Goal: Task Accomplishment & Management: Manage account settings

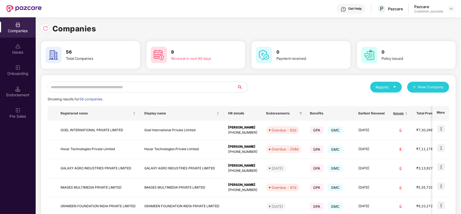
click at [113, 87] on input "text" at bounding box center [143, 87] width 190 height 11
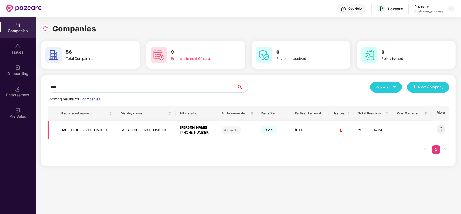
type input "****"
click at [442, 130] on img at bounding box center [441, 129] width 8 height 8
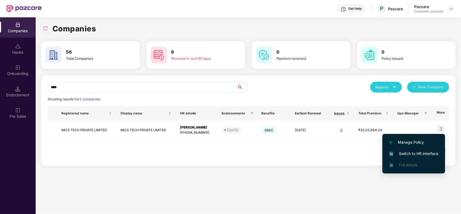
click at [413, 152] on span "Switch to HR interface" at bounding box center [413, 154] width 49 height 6
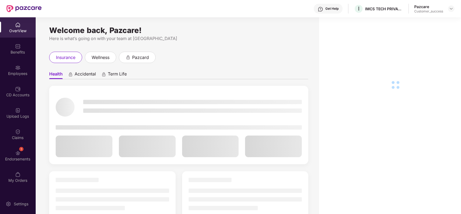
click at [24, 66] on div "Employees" at bounding box center [18, 70] width 36 height 20
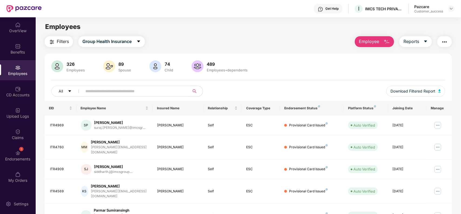
click at [49, 44] on img "button" at bounding box center [52, 42] width 6 height 6
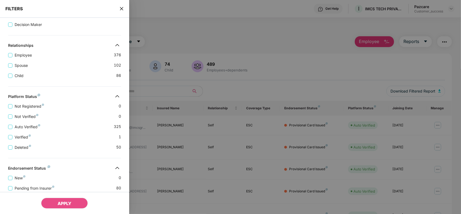
scroll to position [133, 0]
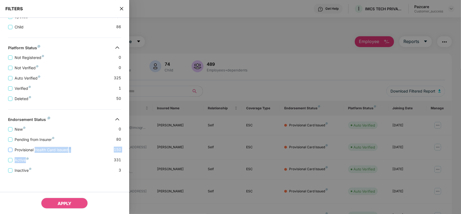
click at [35, 152] on div "New 0 Pending from Insurer 80 Provisional Health Card Issued 150 Active 331 Ina…" at bounding box center [64, 147] width 129 height 51
click at [35, 152] on span "Provisional Health Card Issued" at bounding box center [42, 150] width 61 height 6
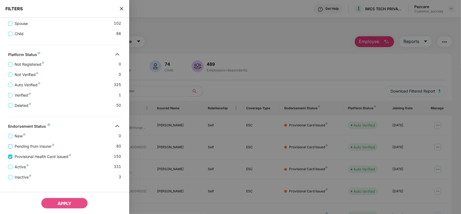
click at [28, 149] on span "Pending from Insurer" at bounding box center [34, 146] width 44 height 6
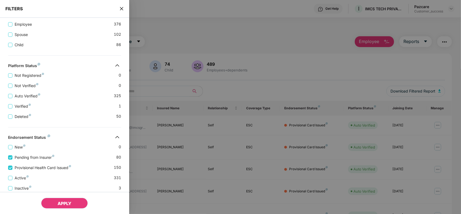
click at [49, 201] on button "APPLY" at bounding box center [64, 203] width 47 height 11
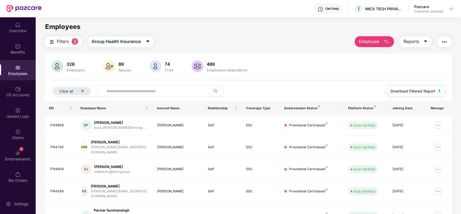
click at [414, 92] on span "Download Filtered Report" at bounding box center [413, 91] width 45 height 6
click at [447, 39] on img "button" at bounding box center [445, 42] width 6 height 6
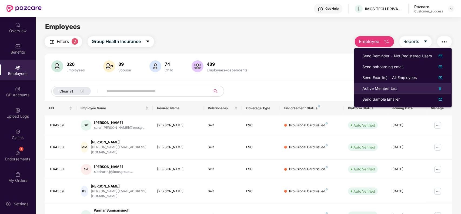
click at [423, 89] on div "Active Member List" at bounding box center [403, 88] width 81 height 6
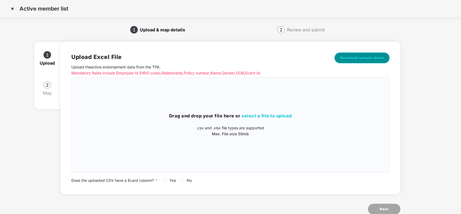
click at [352, 60] on span "Download sample sheet" at bounding box center [362, 57] width 44 height 5
click at [266, 152] on div "Drag and drop your file here or select a file to upload .csv and .xlsx file typ…" at bounding box center [231, 124] width 318 height 85
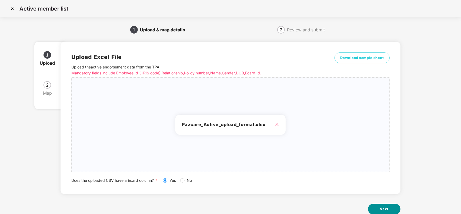
click at [389, 206] on button "Next" at bounding box center [384, 209] width 32 height 11
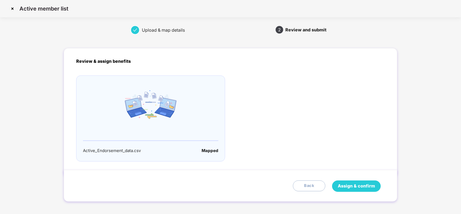
click at [351, 186] on span "Assign & confirm" at bounding box center [356, 185] width 37 height 7
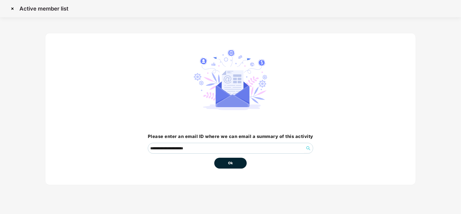
click at [233, 167] on button "Ok" at bounding box center [230, 163] width 32 height 11
click at [224, 161] on button "Ok" at bounding box center [230, 163] width 32 height 11
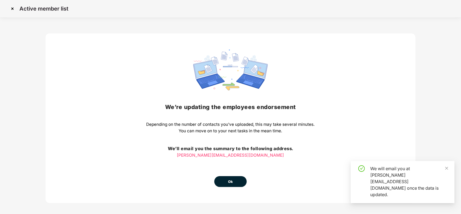
click at [223, 183] on button "Ok" at bounding box center [230, 181] width 32 height 11
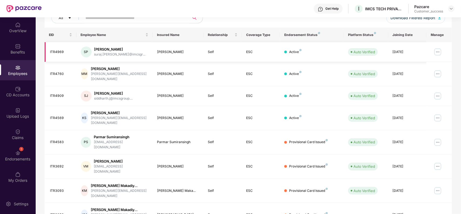
scroll to position [74, 0]
click at [15, 115] on div "Upload Logs" at bounding box center [18, 116] width 36 height 5
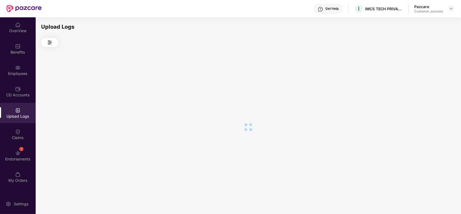
scroll to position [0, 0]
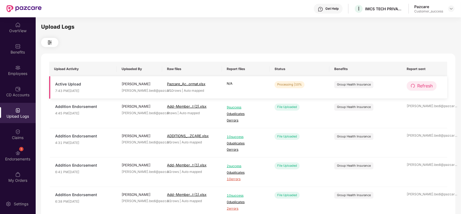
click at [424, 87] on span "Refresh" at bounding box center [424, 85] width 15 height 7
click at [424, 87] on span "Refresh" at bounding box center [425, 85] width 15 height 7
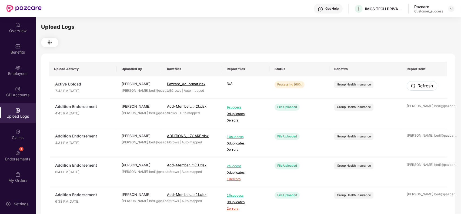
click at [424, 87] on span "Refresh" at bounding box center [425, 85] width 15 height 7
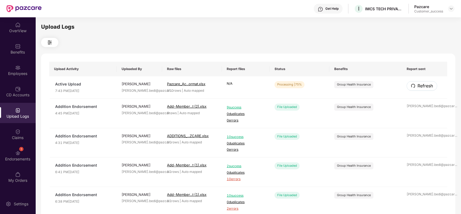
click at [424, 87] on span "Refresh" at bounding box center [425, 85] width 15 height 7
click at [417, 87] on span "Refresh" at bounding box center [424, 85] width 15 height 7
click at [418, 87] on span "Refresh" at bounding box center [425, 85] width 15 height 7
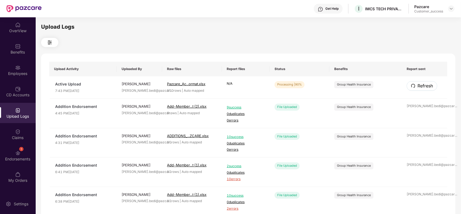
click at [418, 87] on span "Refresh" at bounding box center [425, 85] width 15 height 7
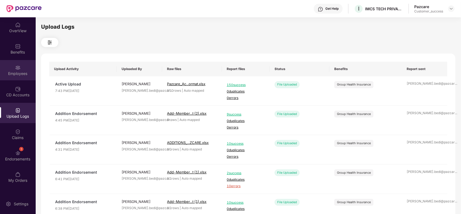
click at [23, 76] on div "Employees" at bounding box center [18, 73] width 36 height 5
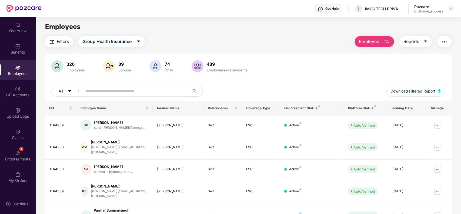
click at [51, 44] on img "button" at bounding box center [52, 42] width 6 height 6
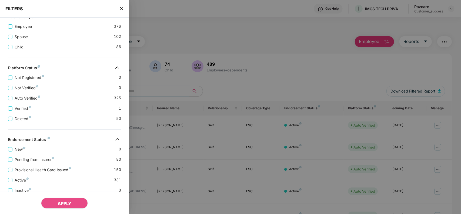
scroll to position [133, 0]
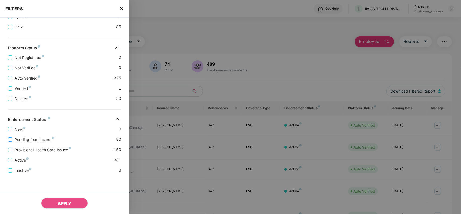
click at [41, 137] on span "Pending from Insurer" at bounding box center [34, 140] width 44 height 6
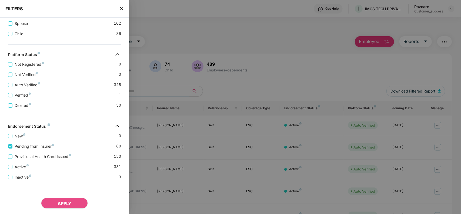
click at [160, 74] on div at bounding box center [230, 107] width 461 height 214
click at [120, 5] on div "FILTERS" at bounding box center [64, 9] width 129 height 18
click at [120, 8] on icon "close" at bounding box center [122, 8] width 4 height 4
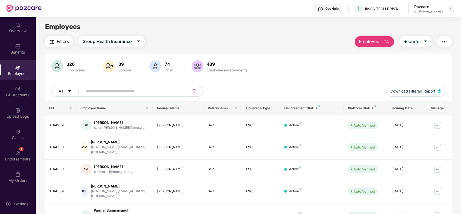
click at [363, 47] on button "Employee" at bounding box center [374, 41] width 39 height 11
click at [442, 43] on img "button" at bounding box center [445, 42] width 6 height 6
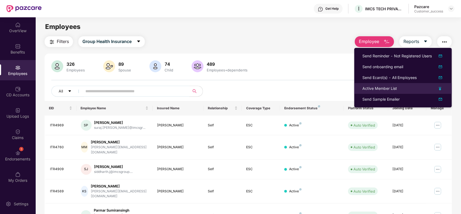
click at [419, 88] on div "Active Member List" at bounding box center [403, 88] width 81 height 6
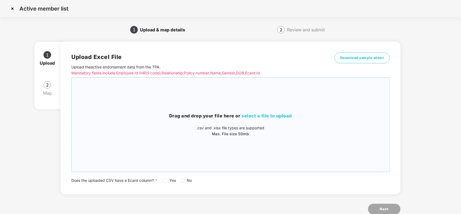
click at [224, 100] on div "Drag and drop your file here or select a file to upload .csv and .xlsx file typ…" at bounding box center [231, 124] width 318 height 85
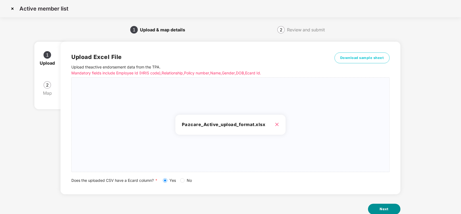
click at [379, 204] on button "Next" at bounding box center [384, 209] width 32 height 11
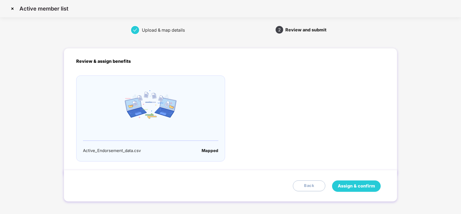
click at [361, 188] on span "Assign & confirm" at bounding box center [356, 185] width 37 height 7
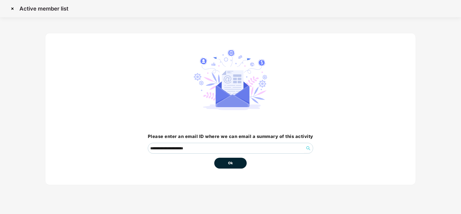
click at [232, 165] on span "Ok" at bounding box center [230, 162] width 5 height 5
click at [226, 163] on button "Ok" at bounding box center [230, 163] width 32 height 11
click at [237, 167] on button "Ok" at bounding box center [230, 163] width 32 height 11
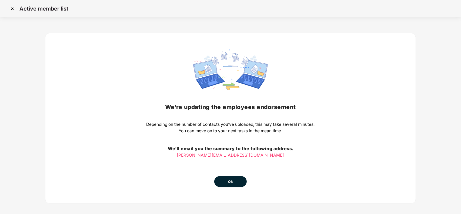
click at [235, 183] on button "Ok" at bounding box center [230, 181] width 32 height 11
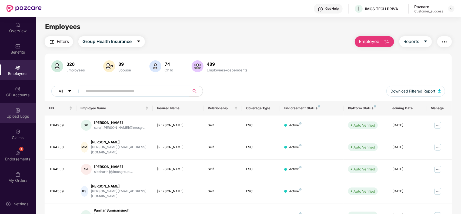
click at [21, 107] on div "Upload Logs" at bounding box center [18, 113] width 36 height 20
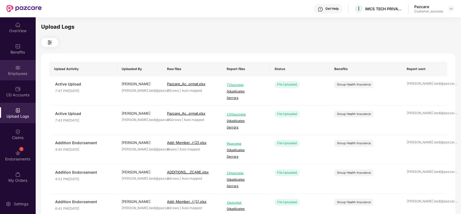
click at [25, 78] on div "Employees" at bounding box center [18, 70] width 36 height 20
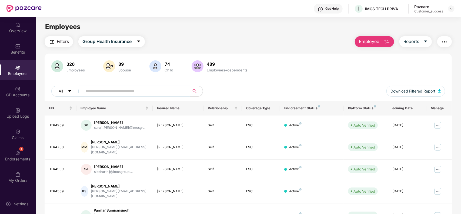
paste input "**********"
click at [134, 88] on input "**********" at bounding box center [133, 91] width 97 height 8
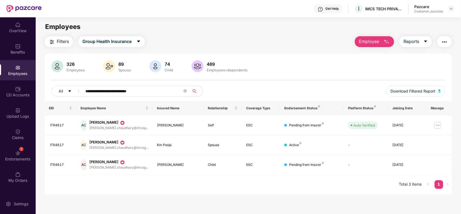
click at [85, 91] on input "**********" at bounding box center [133, 91] width 97 height 8
paste input "text"
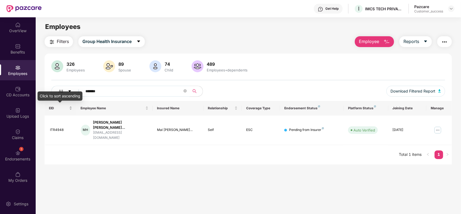
paste input "text"
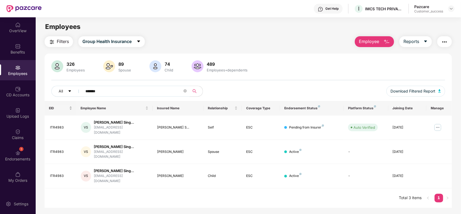
type input "*******"
click at [448, 39] on img "button" at bounding box center [445, 42] width 6 height 6
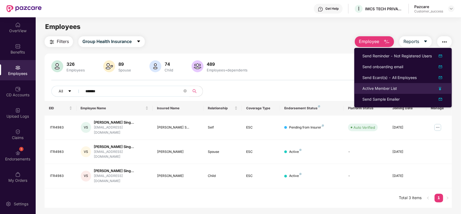
click at [390, 86] on div "Active Member List" at bounding box center [380, 88] width 35 height 6
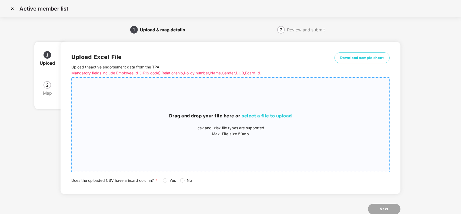
click at [298, 92] on div "Drag and drop your file here or select a file to upload .csv and .xlsx file typ…" at bounding box center [231, 124] width 318 height 85
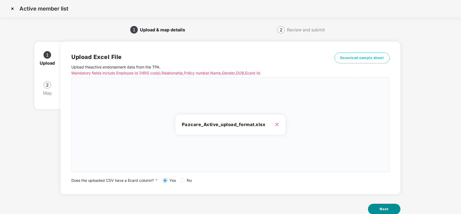
click at [380, 205] on button "Next" at bounding box center [384, 209] width 32 height 11
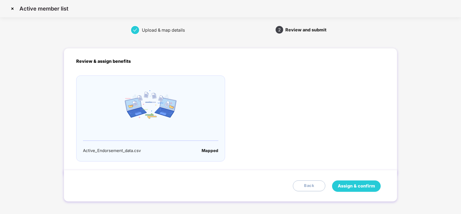
click at [349, 181] on button "Assign & confirm" at bounding box center [356, 185] width 49 height 11
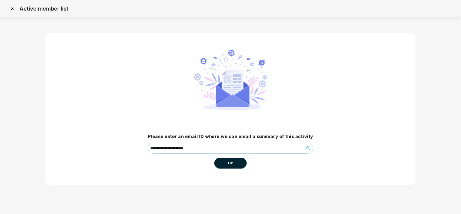
click at [245, 165] on button "Ok" at bounding box center [230, 163] width 32 height 11
click at [231, 164] on span "Ok" at bounding box center [230, 162] width 5 height 5
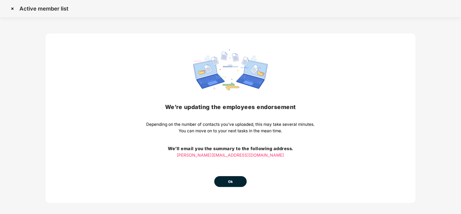
click at [232, 178] on button "Ok" at bounding box center [230, 181] width 32 height 11
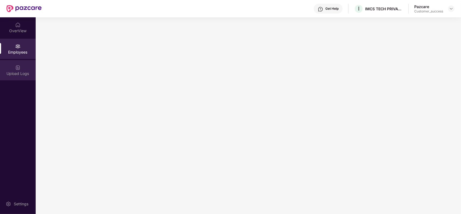
click at [26, 74] on div "Upload Logs" at bounding box center [18, 73] width 36 height 5
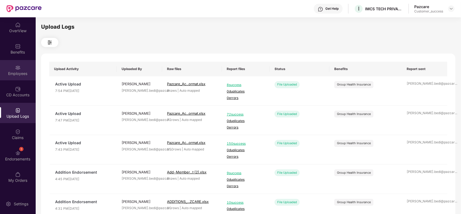
click at [15, 72] on div "Employees" at bounding box center [18, 73] width 36 height 5
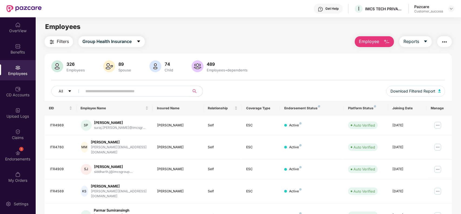
click at [51, 42] on img "button" at bounding box center [52, 42] width 6 height 6
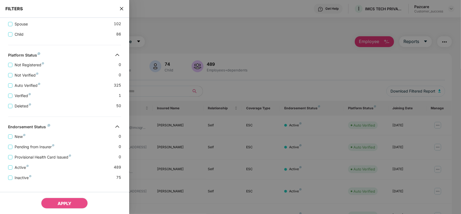
scroll to position [122, 0]
click at [211, 38] on div at bounding box center [230, 107] width 461 height 214
click at [122, 12] on div "FILTERS" at bounding box center [64, 9] width 129 height 18
click at [121, 11] on span "close" at bounding box center [122, 8] width 4 height 5
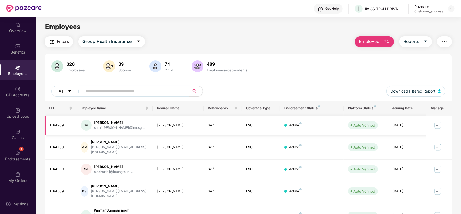
click at [438, 122] on img at bounding box center [438, 125] width 9 height 9
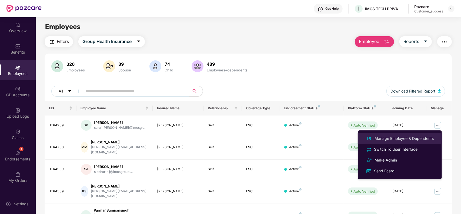
click at [403, 140] on div "Manage Employee & Dependents" at bounding box center [404, 138] width 61 height 6
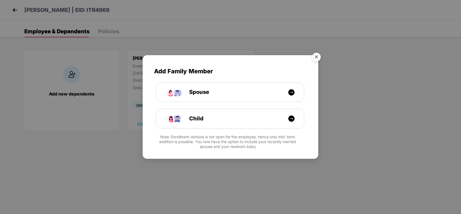
click at [311, 57] on img "Close" at bounding box center [316, 57] width 15 height 15
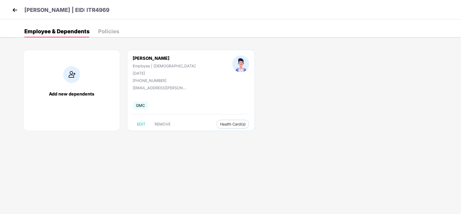
click at [14, 8] on img at bounding box center [15, 10] width 8 height 8
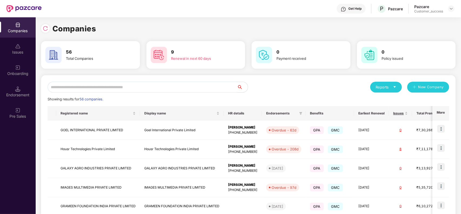
click at [124, 86] on input "text" at bounding box center [143, 87] width 190 height 11
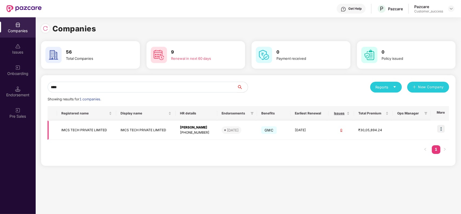
type input "****"
click at [126, 131] on td "IMCS TECH PRIVATE LIMITED" at bounding box center [145, 130] width 59 height 19
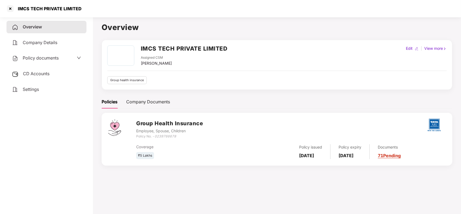
click at [400, 154] on link "71 Pending" at bounding box center [389, 155] width 23 height 5
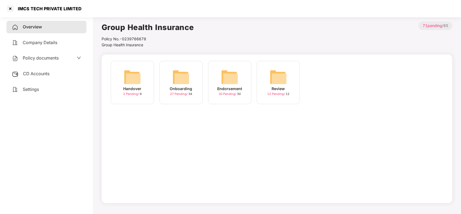
click at [182, 80] on img at bounding box center [180, 76] width 17 height 17
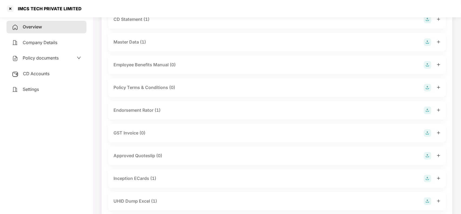
scroll to position [101, 0]
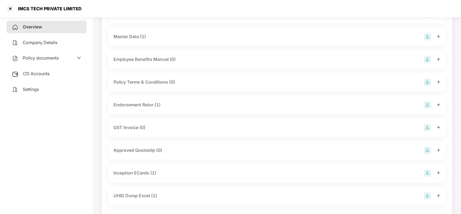
click at [148, 172] on div "Inception ECards (1)" at bounding box center [135, 173] width 43 height 7
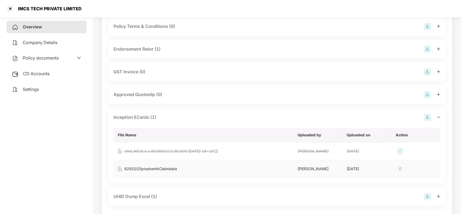
scroll to position [157, 0]
click at [158, 169] on div "8292025prashantkClaimdata" at bounding box center [150, 168] width 53 height 6
